Goal: Task Accomplishment & Management: Use online tool/utility

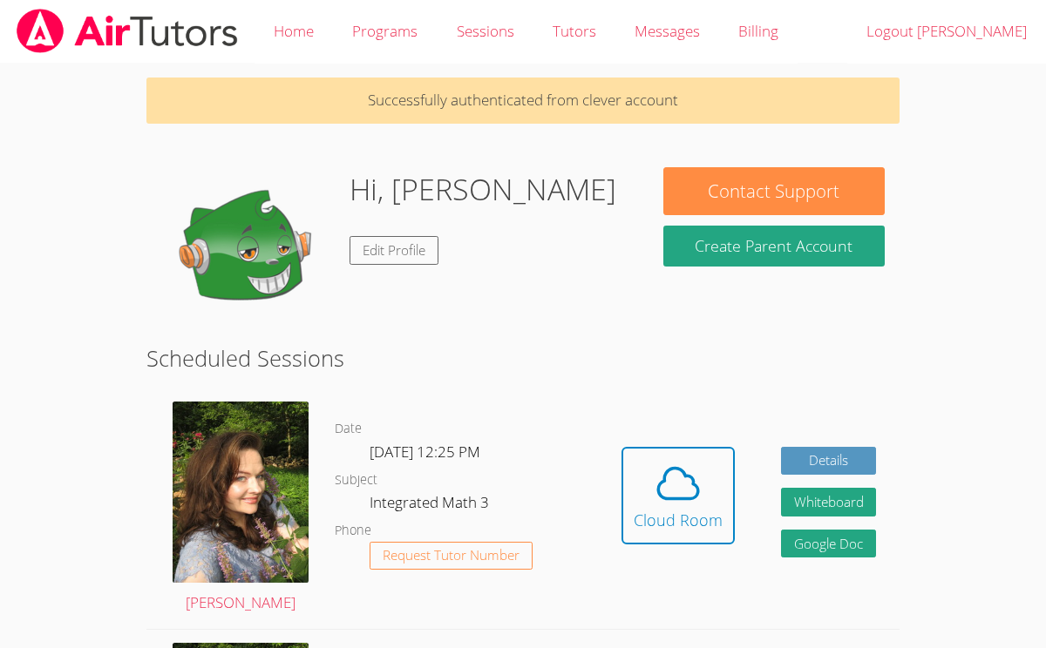
click at [676, 403] on div "Hidden Cloud Room Details Whiteboard Hidden Google Doc" at bounding box center [749, 509] width 302 height 241
click at [678, 478] on icon at bounding box center [678, 483] width 49 height 49
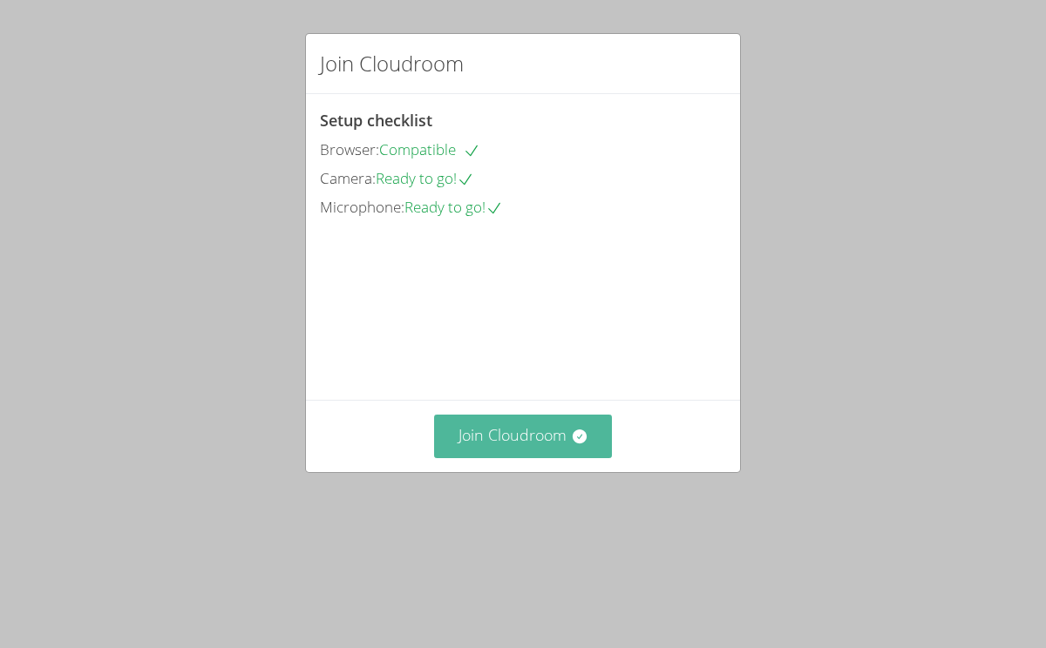
click at [516, 457] on button "Join Cloudroom" at bounding box center [523, 436] width 179 height 43
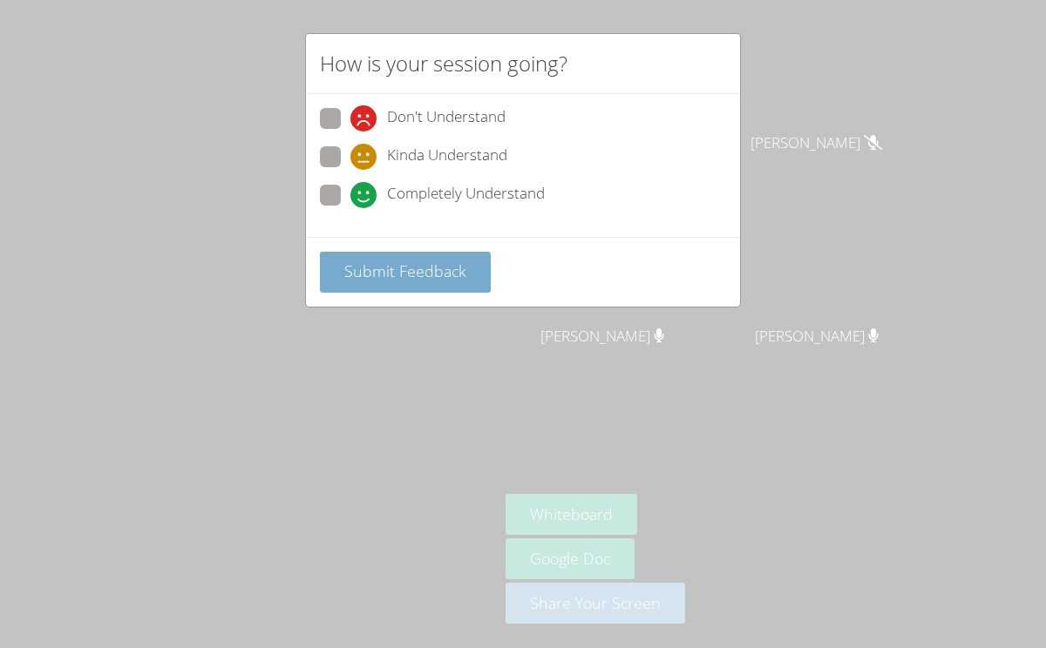
click at [420, 253] on button "Submit Feedback" at bounding box center [405, 272] width 171 height 41
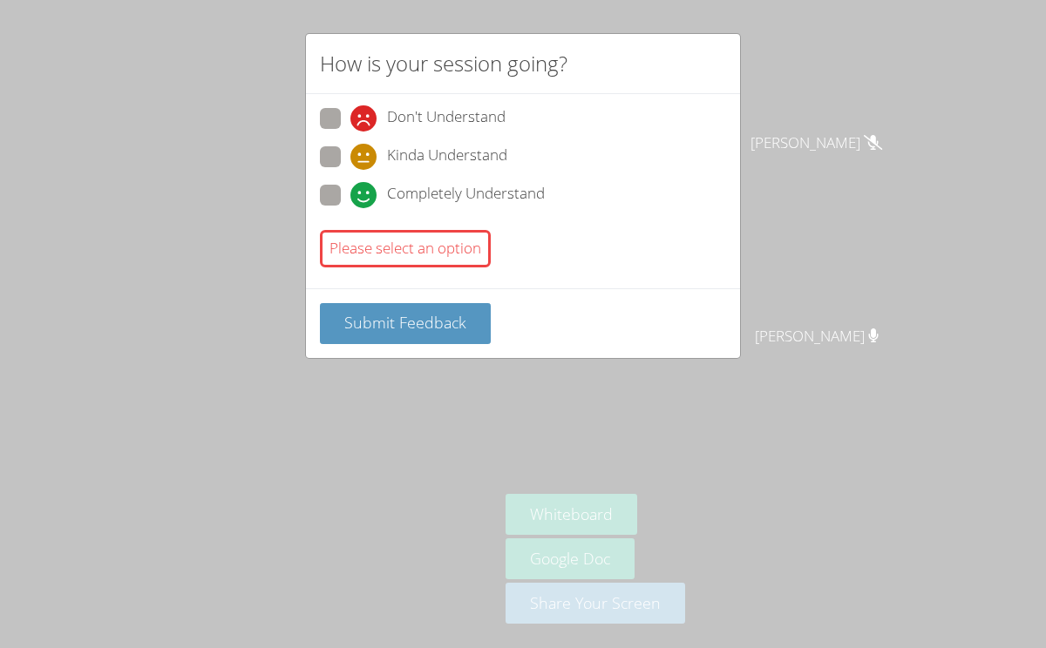
click at [342, 158] on label "Kinda Understand" at bounding box center [413, 158] width 187 height 24
click at [350, 158] on input "Kinda Understand" at bounding box center [357, 153] width 15 height 15
radio input "true"
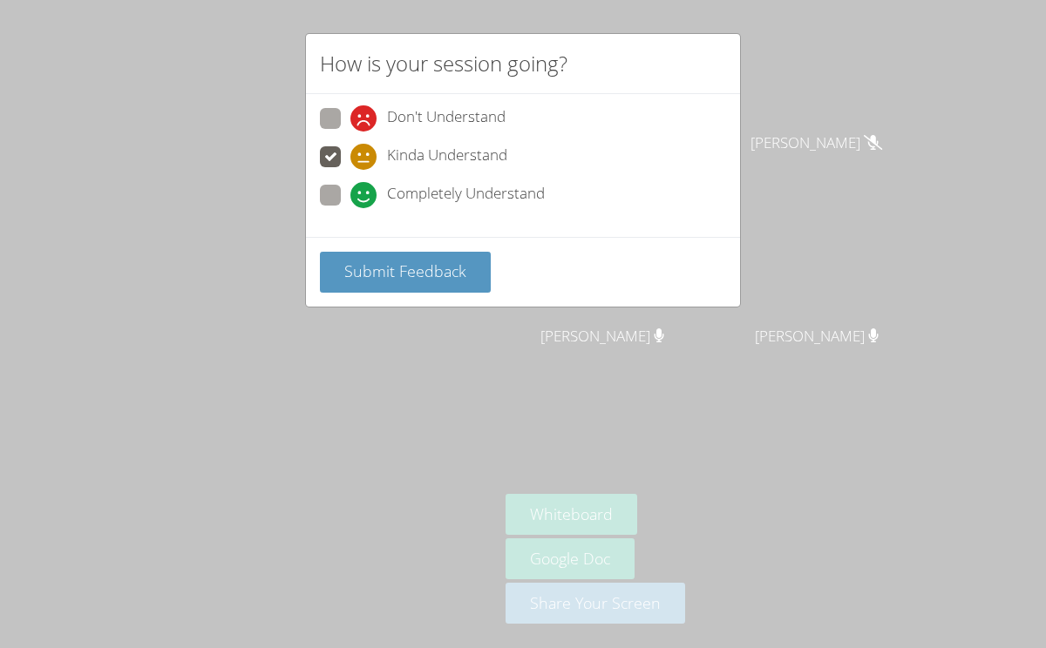
click at [350, 208] on span at bounding box center [350, 208] width 0 height 0
click at [350, 194] on input "Completely Understand" at bounding box center [357, 192] width 15 height 15
radio input "true"
click at [371, 268] on span "Submit Feedback" at bounding box center [405, 271] width 122 height 21
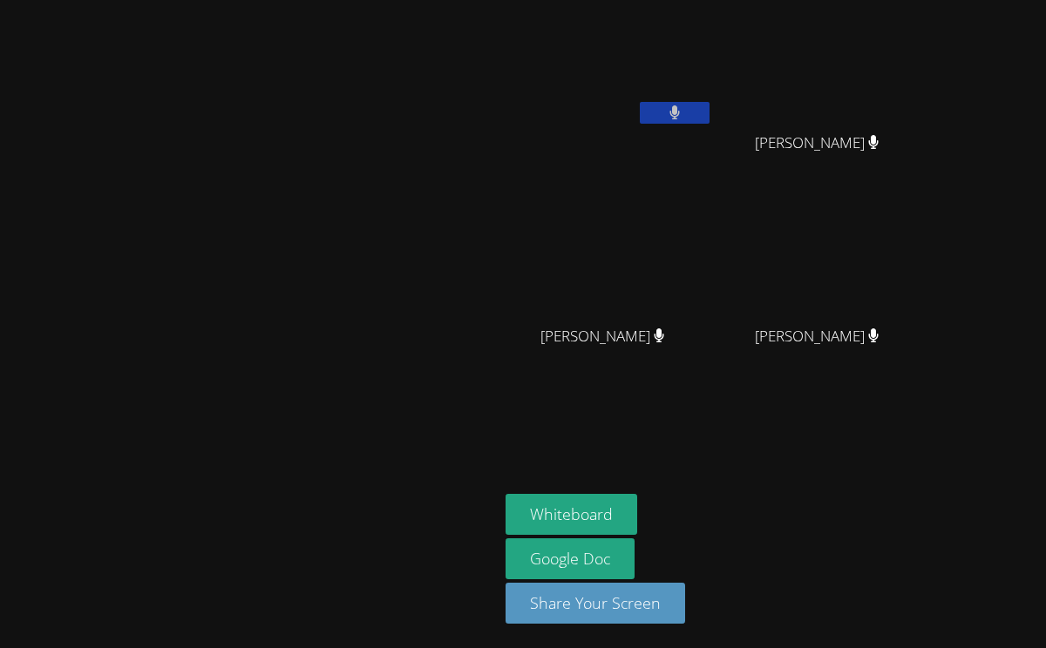
click at [709, 114] on button at bounding box center [675, 113] width 70 height 22
